Goal: Navigation & Orientation: Find specific page/section

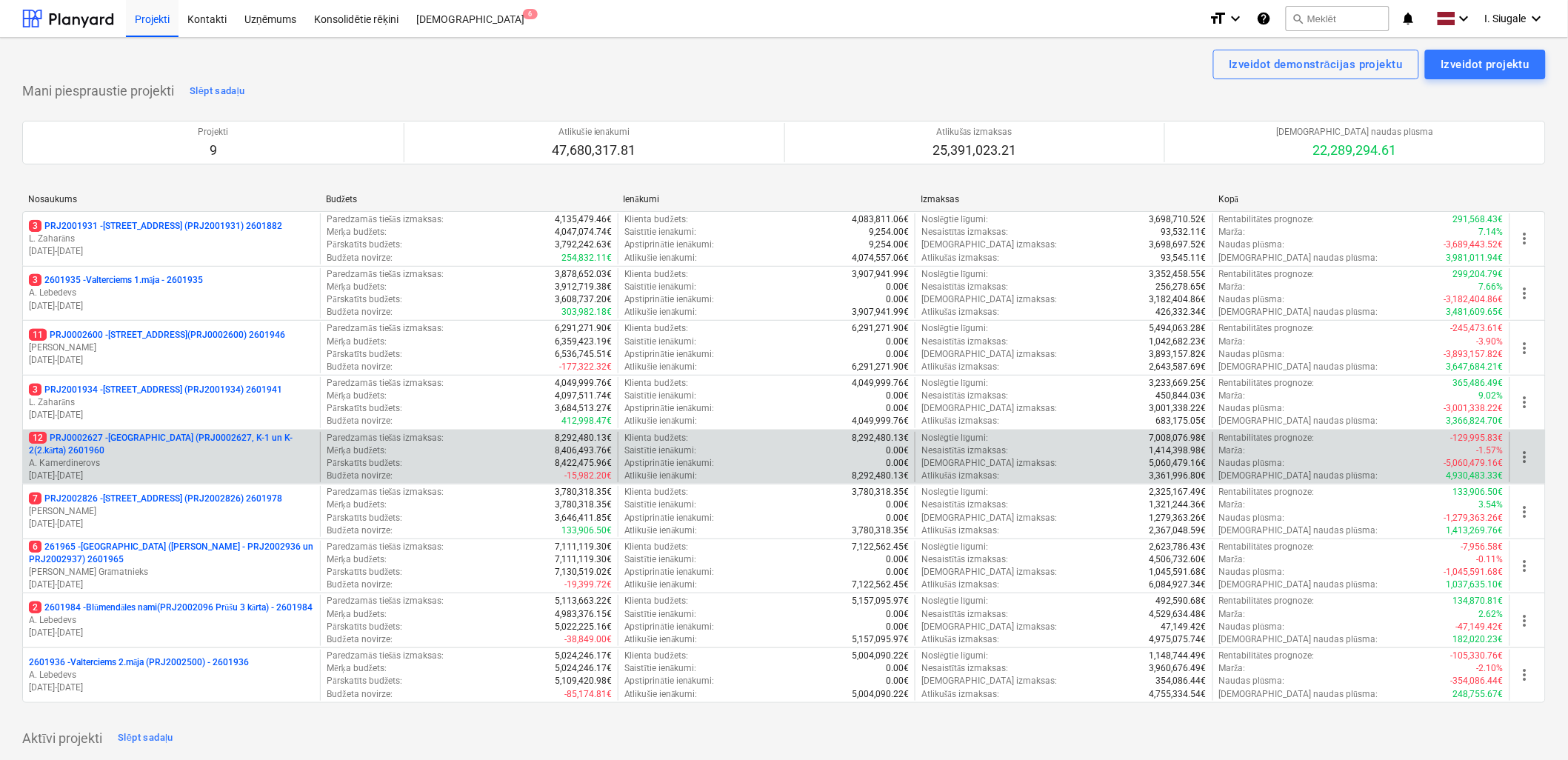
click at [150, 458] on p "A. Kamerdinerovs" at bounding box center [171, 463] width 285 height 12
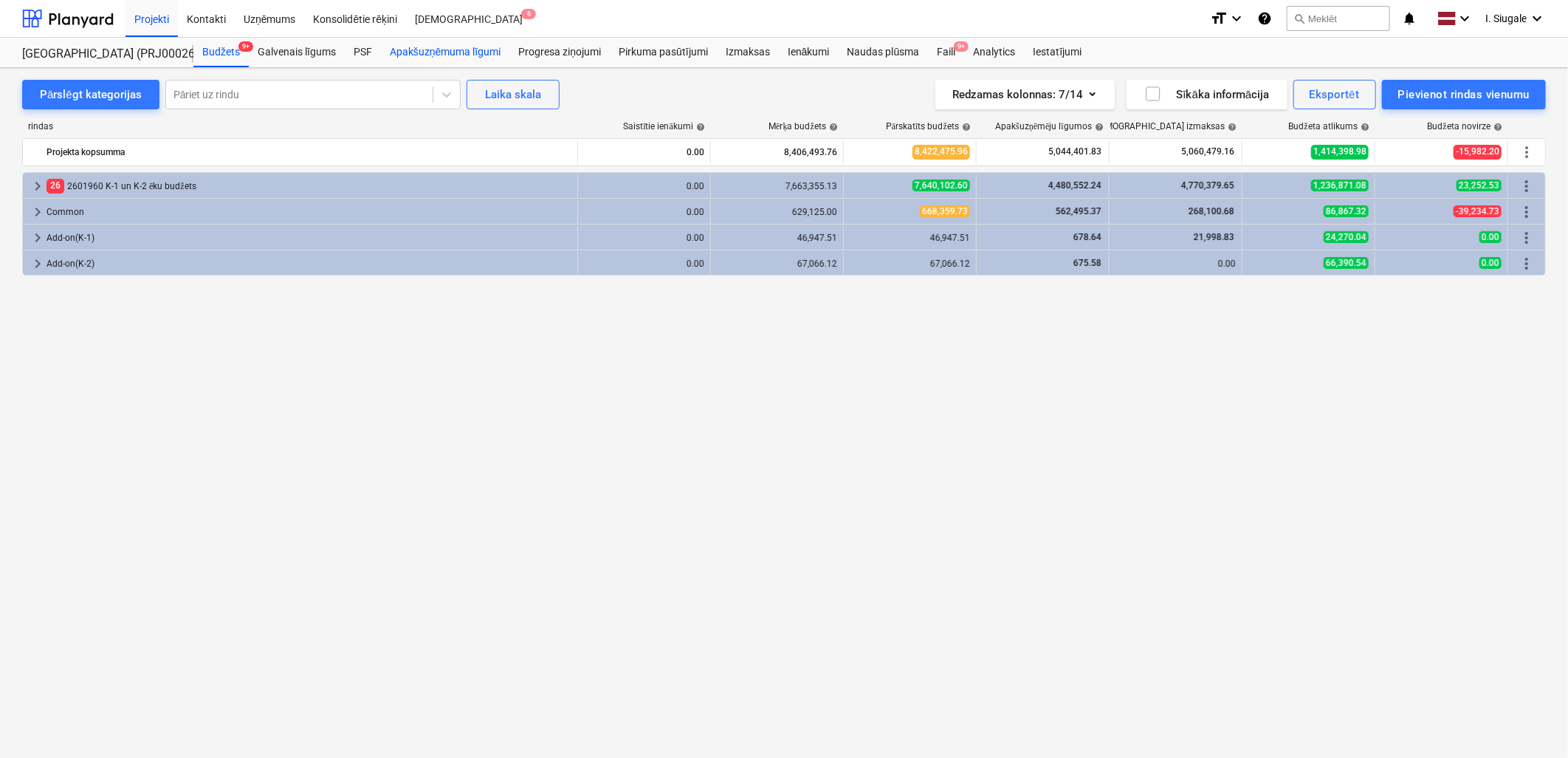
click at [480, 50] on div "Apakšuzņēmuma līgumi" at bounding box center [446, 52] width 129 height 30
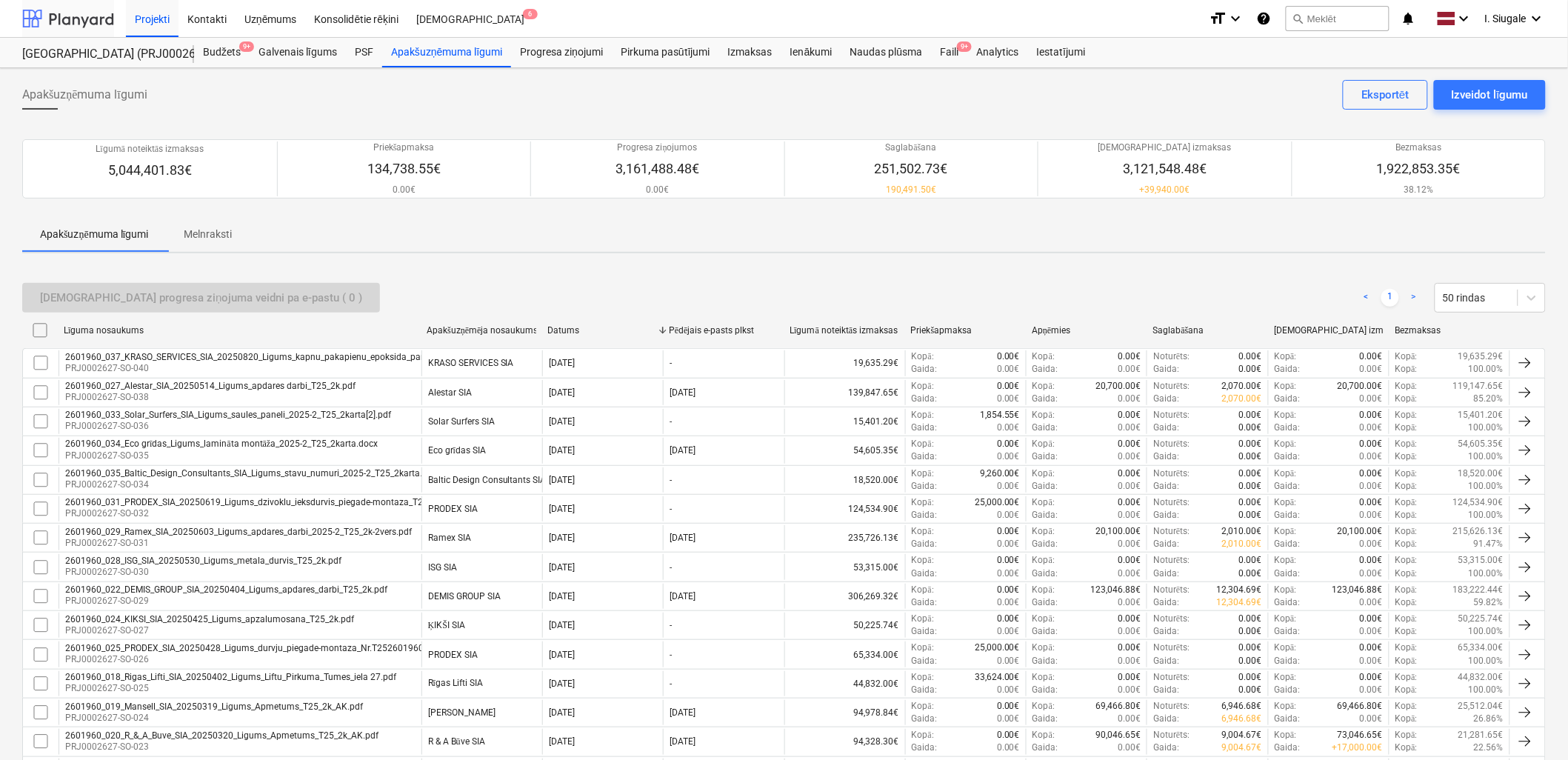
click at [63, 20] on div at bounding box center [68, 19] width 92 height 37
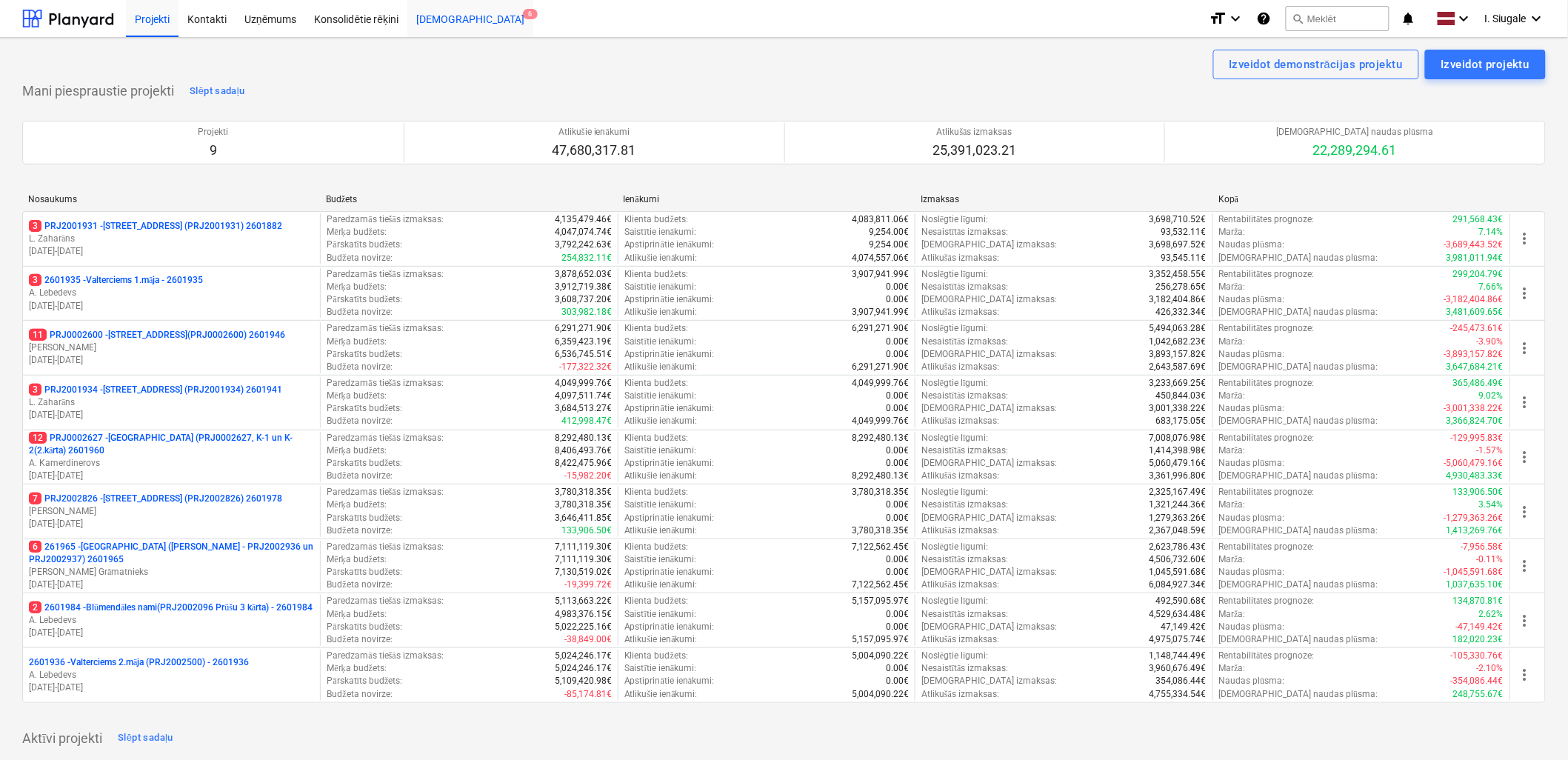
click at [439, 15] on div "[DEMOGRAPHIC_DATA] 6" at bounding box center [470, 18] width 126 height 37
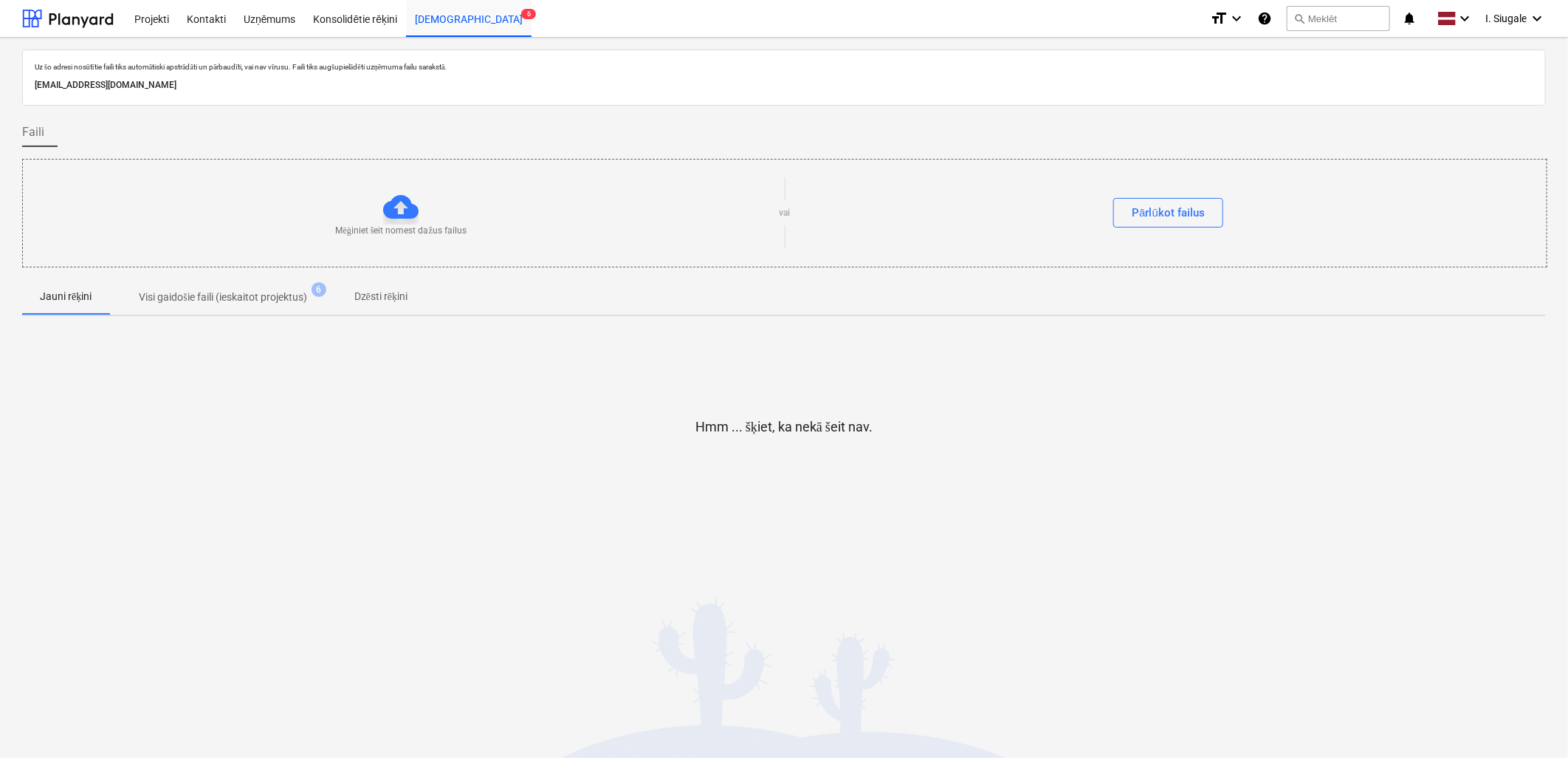
click at [233, 300] on p "Visi gaidošie faili (ieskaitot projektus)" at bounding box center [223, 297] width 168 height 16
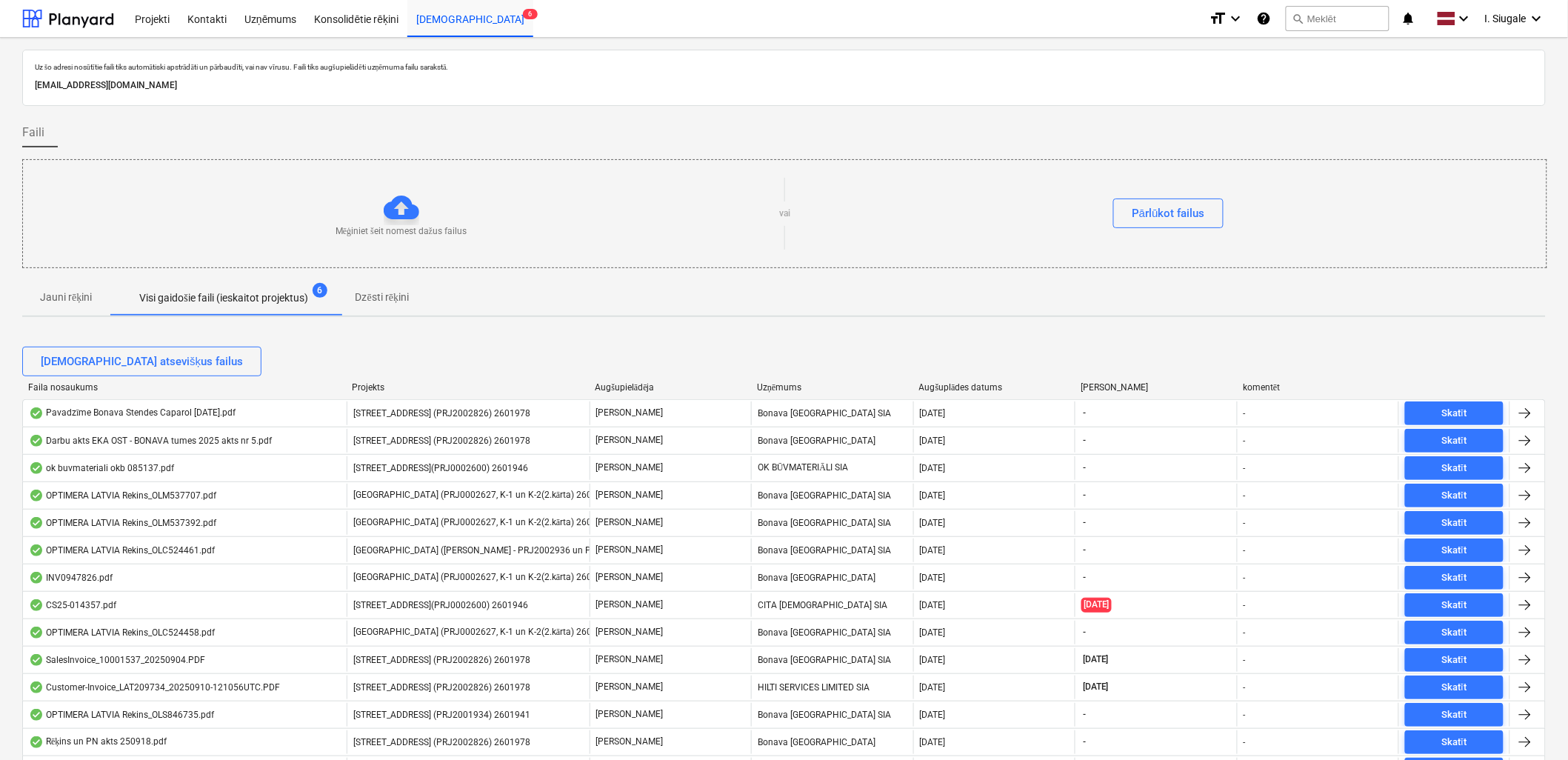
click at [391, 298] on p "Dzēsti rēķini" at bounding box center [381, 297] width 53 height 16
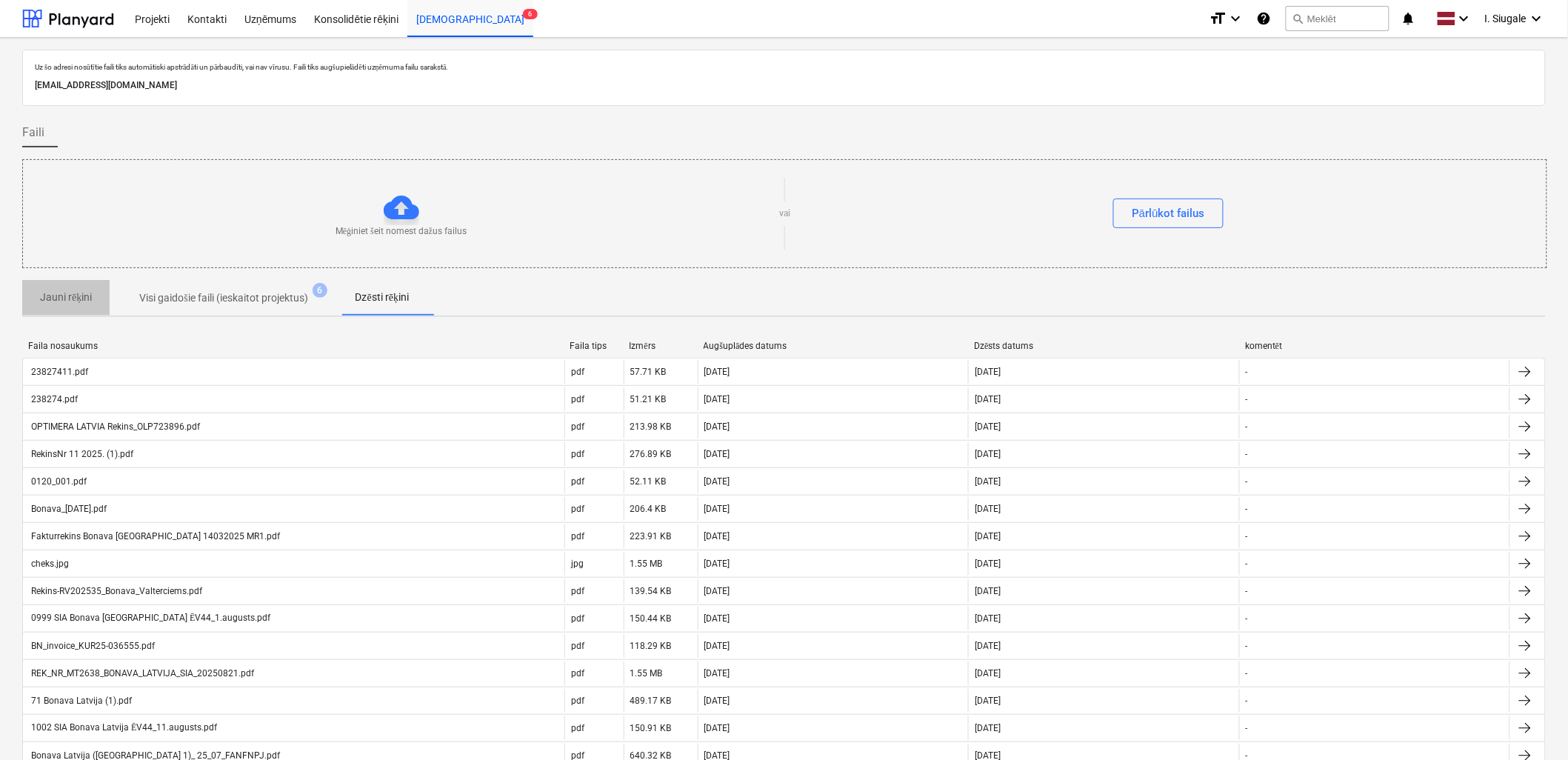
click at [65, 300] on p "Jauni rēķini" at bounding box center [65, 297] width 51 height 16
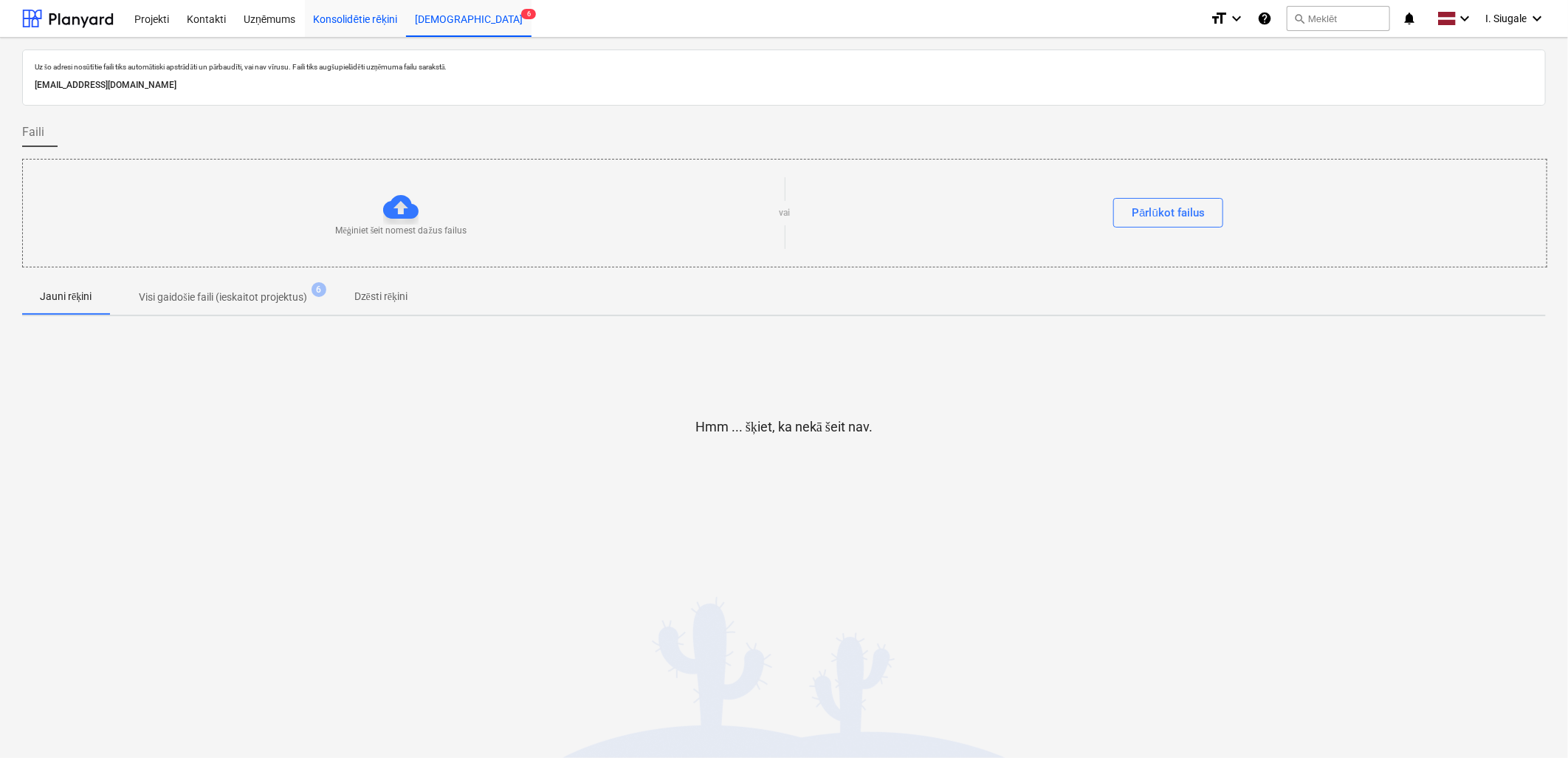
click at [366, 18] on div "Konsolidētie rēķini" at bounding box center [355, 18] width 102 height 37
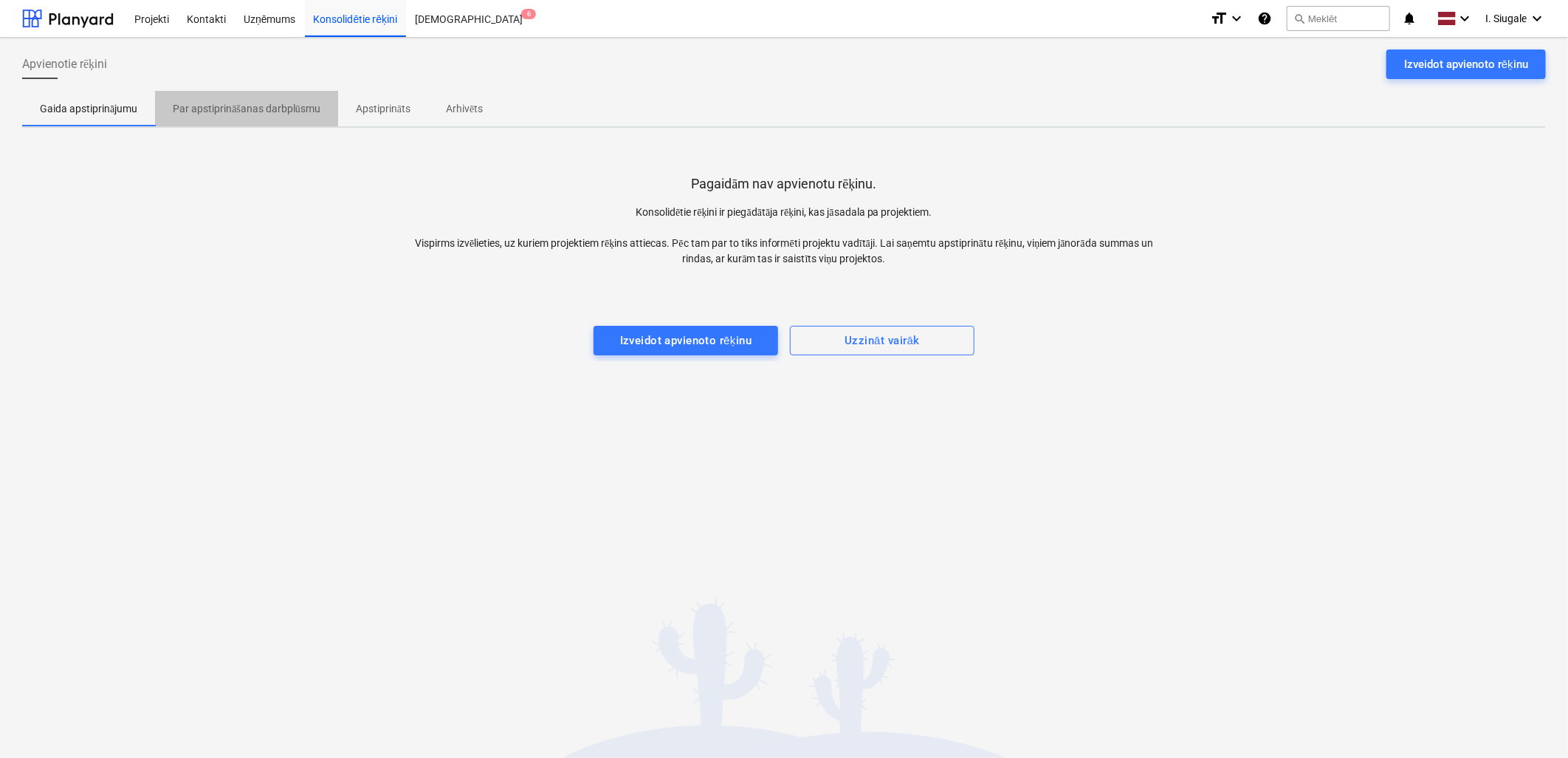
click at [229, 106] on p "Par apstiprināšanas darbplūsmu" at bounding box center [246, 109] width 147 height 16
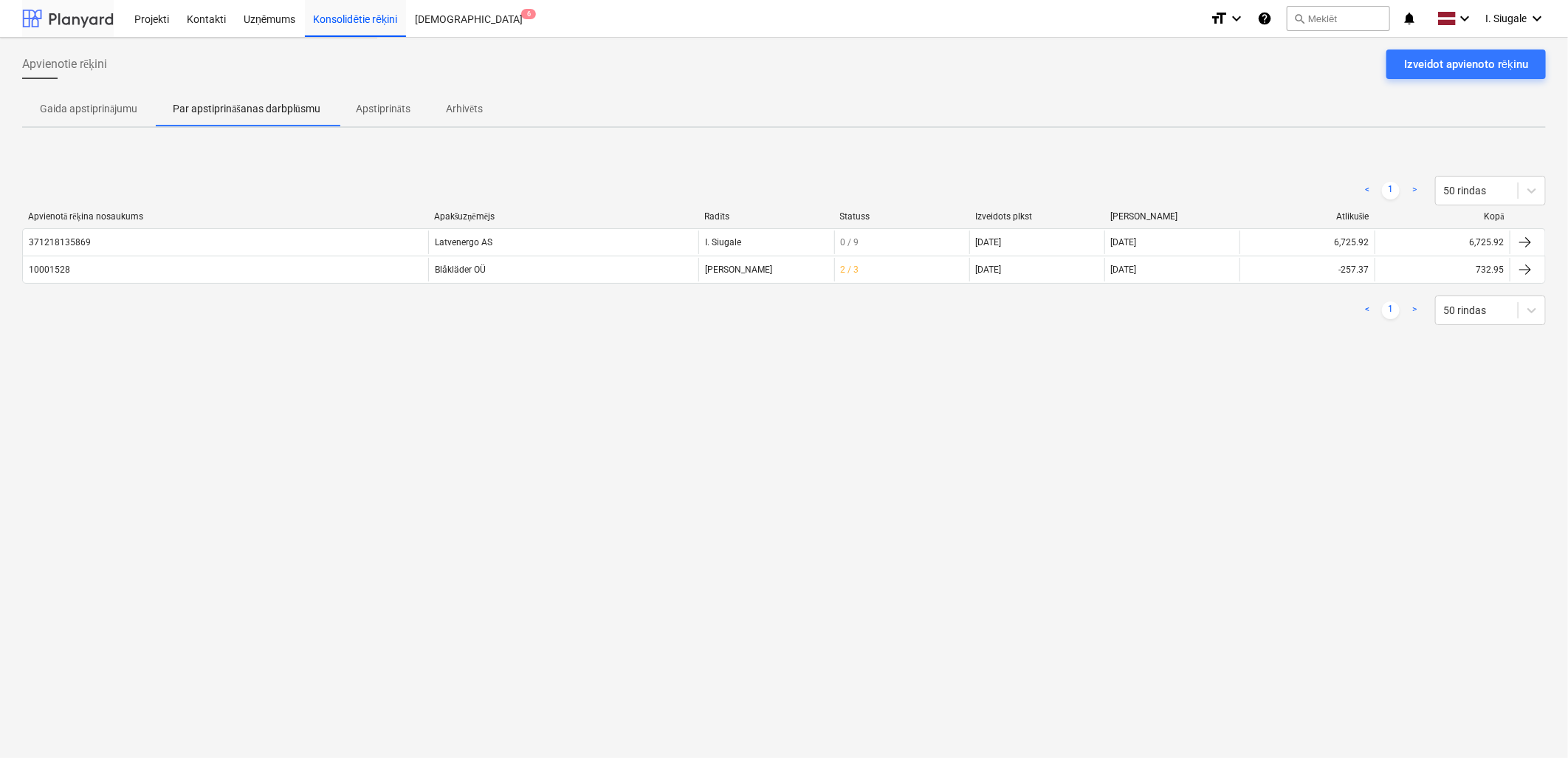
click at [76, 18] on div at bounding box center [68, 19] width 91 height 37
